Goal: Task Accomplishment & Management: Manage account settings

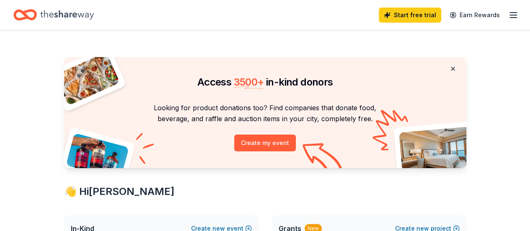
click at [451, 70] on button at bounding box center [452, 68] width 20 height 17
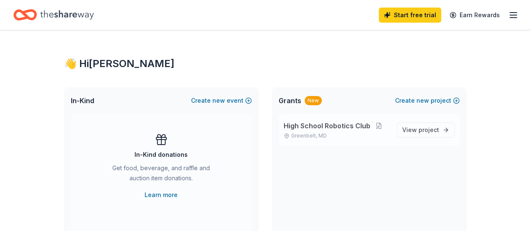
click at [340, 125] on span "High School Robotics Club" at bounding box center [326, 126] width 87 height 10
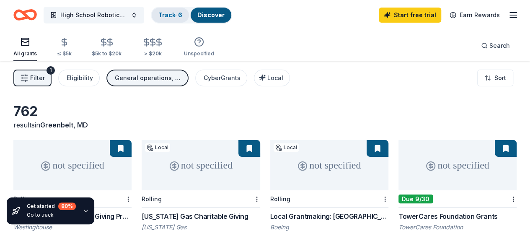
click at [176, 14] on link "Track · 6" at bounding box center [170, 14] width 24 height 7
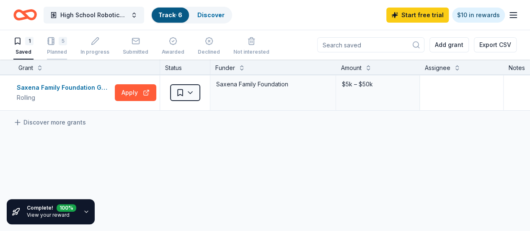
click at [60, 45] on div "5 Planned" at bounding box center [57, 46] width 20 height 18
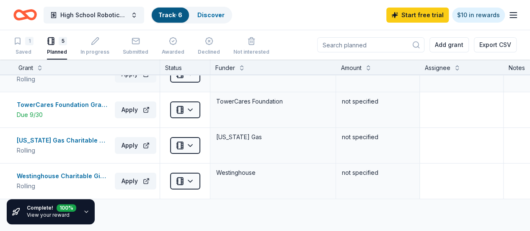
scroll to position [54, 0]
click at [65, 139] on div "[US_STATE] Gas Charitable Giving" at bounding box center [64, 140] width 95 height 10
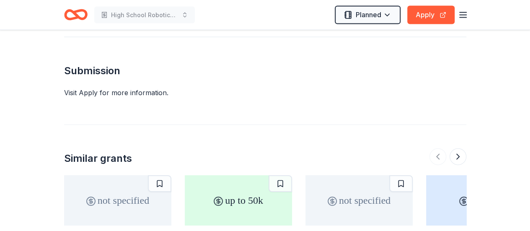
scroll to position [879, 0]
click at [420, 15] on button "Apply" at bounding box center [430, 15] width 47 height 18
